Goal: Task Accomplishment & Management: Manage account settings

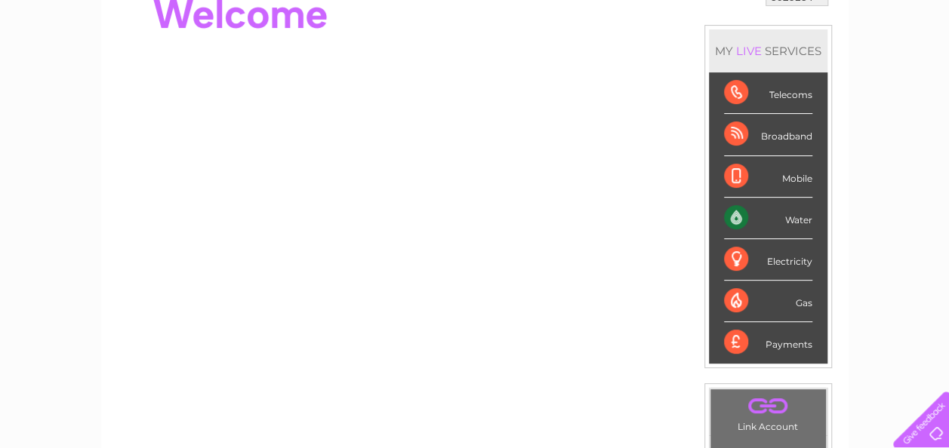
scroll to position [151, 0]
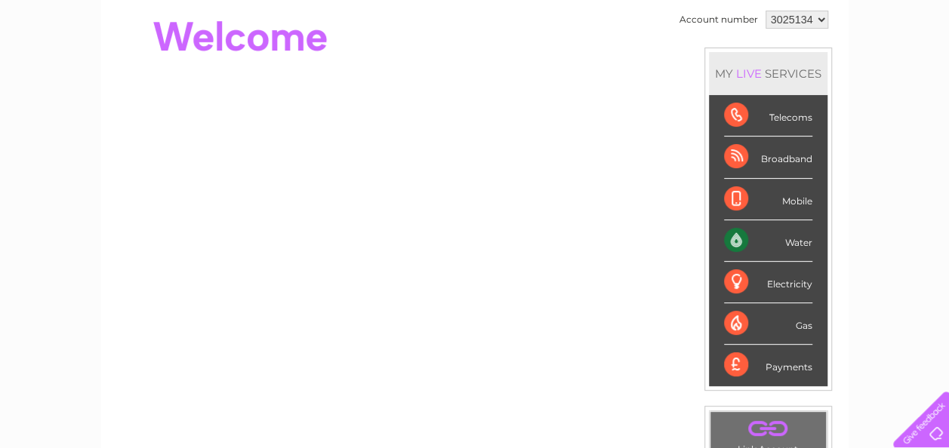
click at [739, 240] on div "Water" at bounding box center [768, 241] width 88 height 42
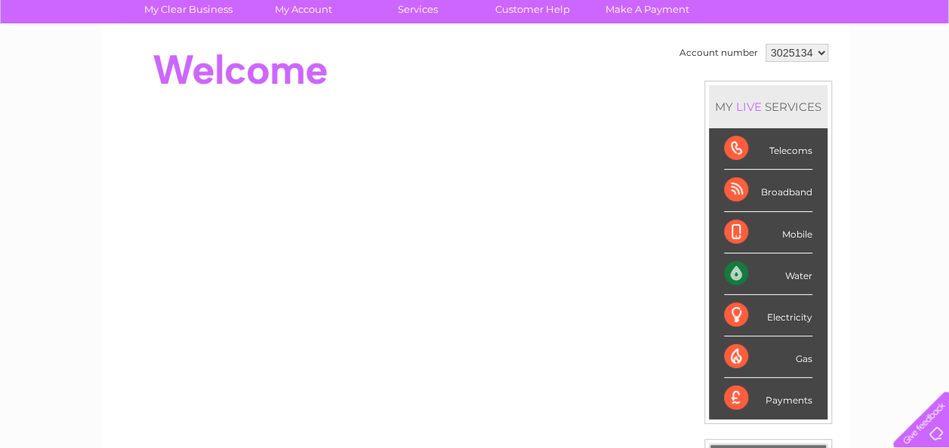
scroll to position [68, 0]
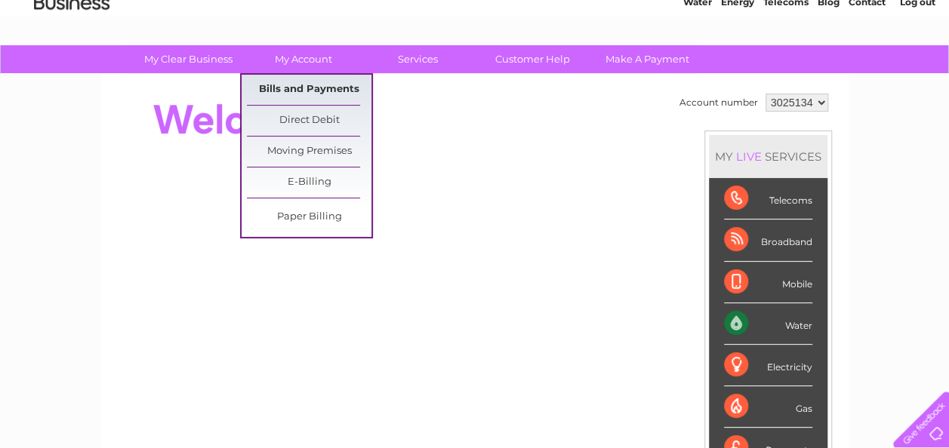
click at [306, 89] on link "Bills and Payments" at bounding box center [309, 90] width 125 height 30
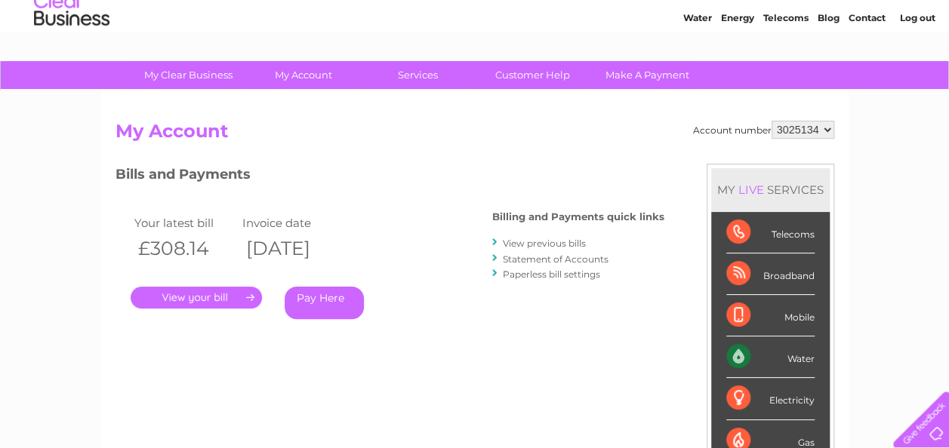
scroll to position [75, 0]
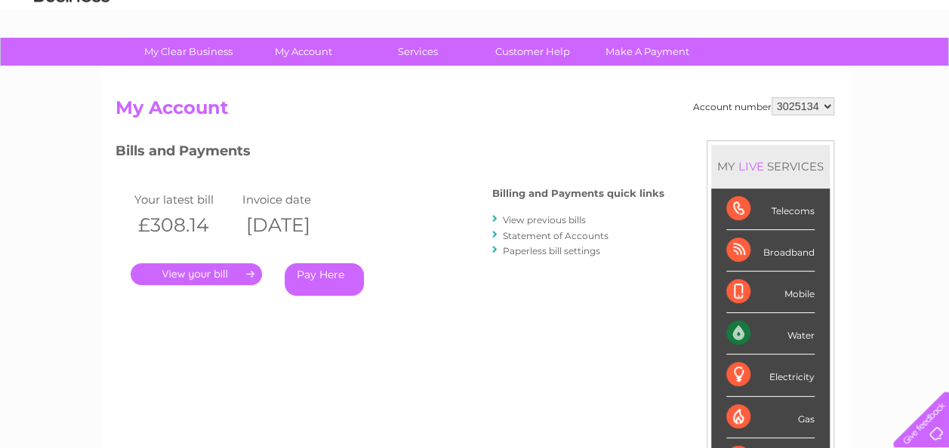
click at [188, 275] on link "." at bounding box center [196, 274] width 131 height 22
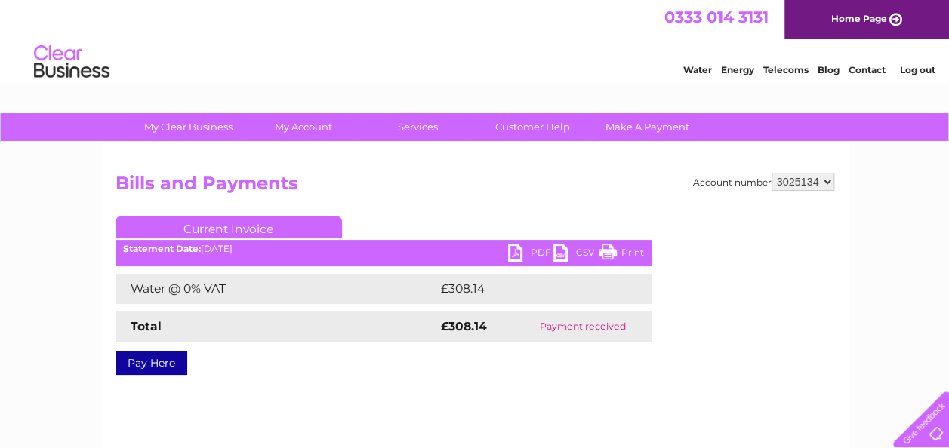
click at [514, 256] on link "PDF" at bounding box center [530, 255] width 45 height 22
click at [913, 69] on link "Log out" at bounding box center [916, 69] width 35 height 11
